Goal: Navigation & Orientation: Find specific page/section

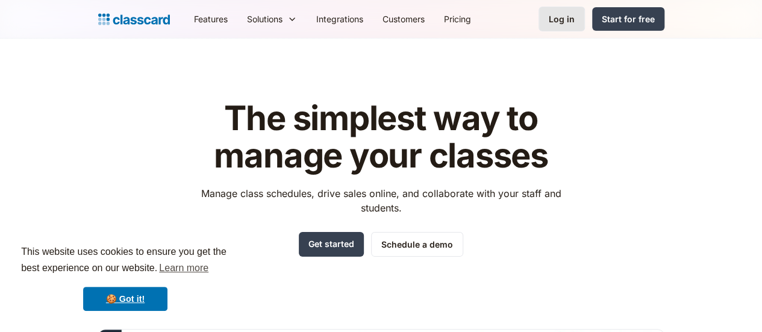
click at [585, 26] on link "Log in" at bounding box center [561, 19] width 46 height 25
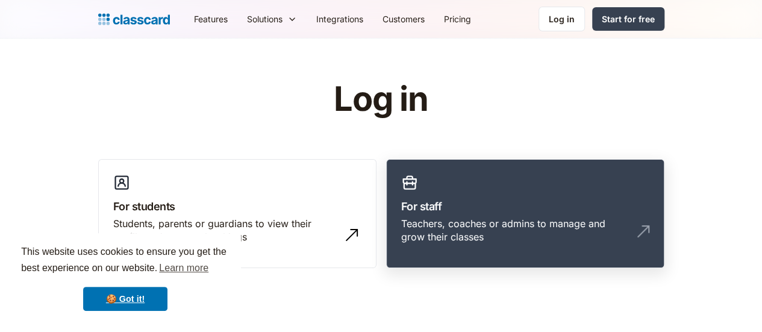
click at [515, 206] on h3 "For staff" at bounding box center [525, 206] width 248 height 16
